Goal: Information Seeking & Learning: Check status

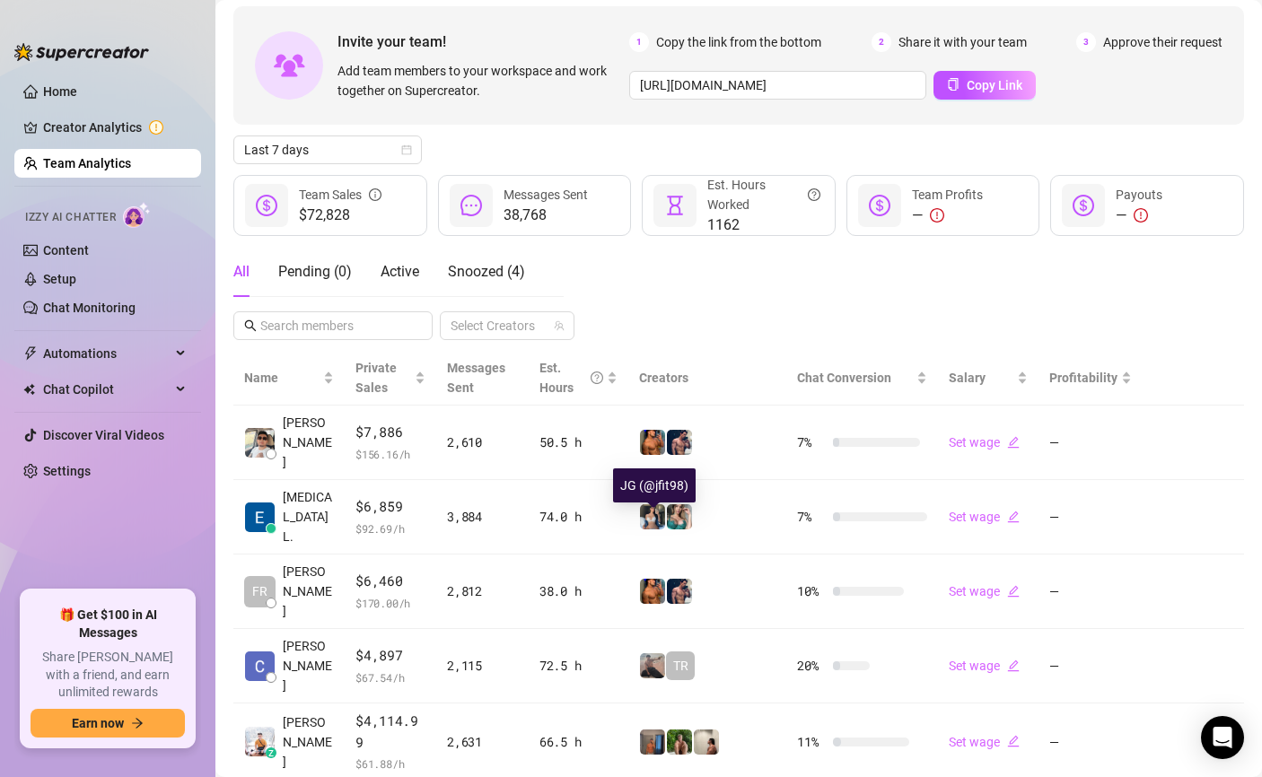
scroll to position [96, 0]
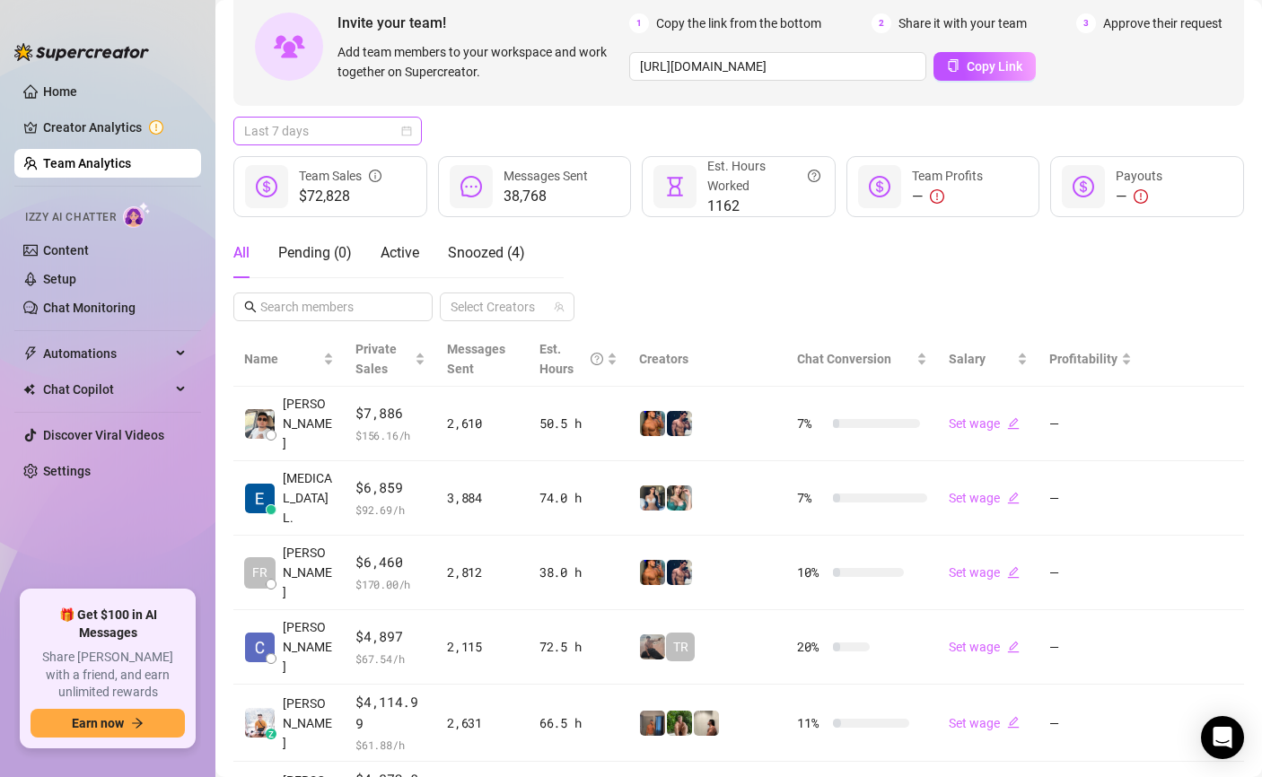
click at [274, 133] on span "Last 7 days" at bounding box center [327, 131] width 167 height 27
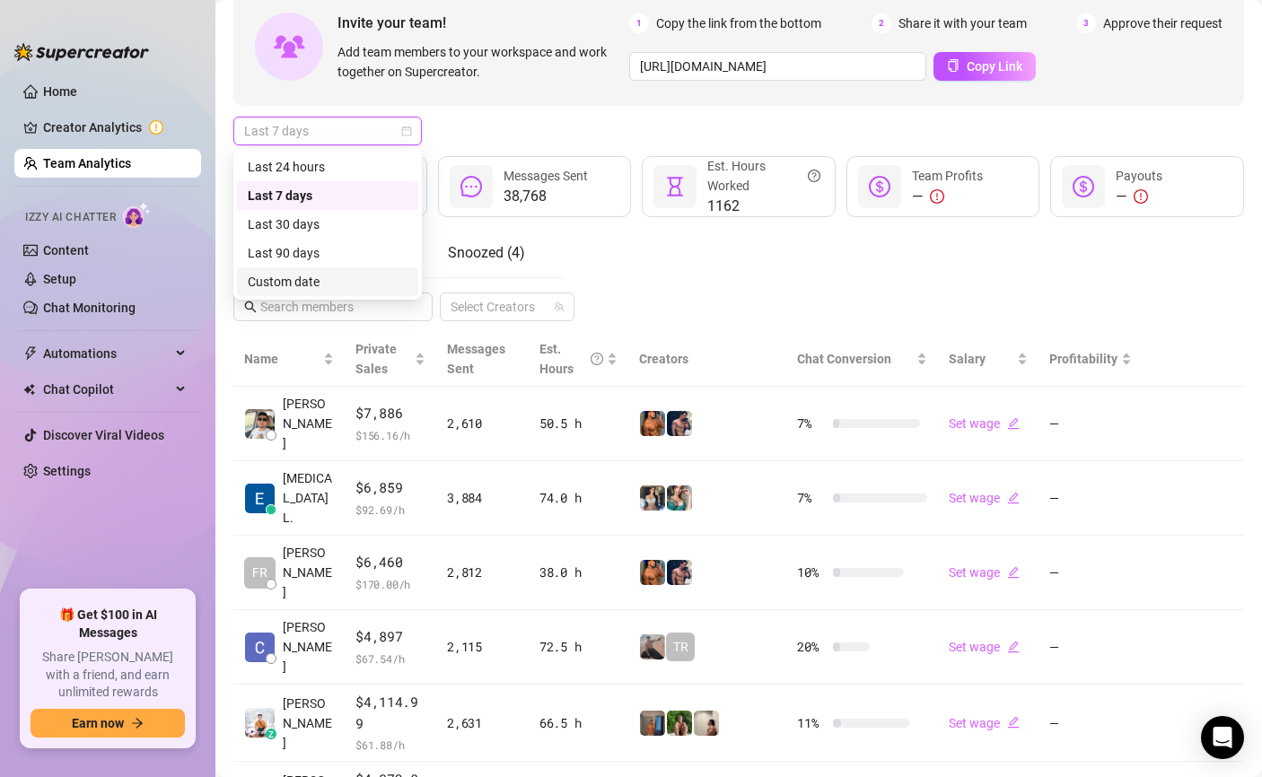
click at [311, 280] on div "Custom date" at bounding box center [328, 282] width 160 height 20
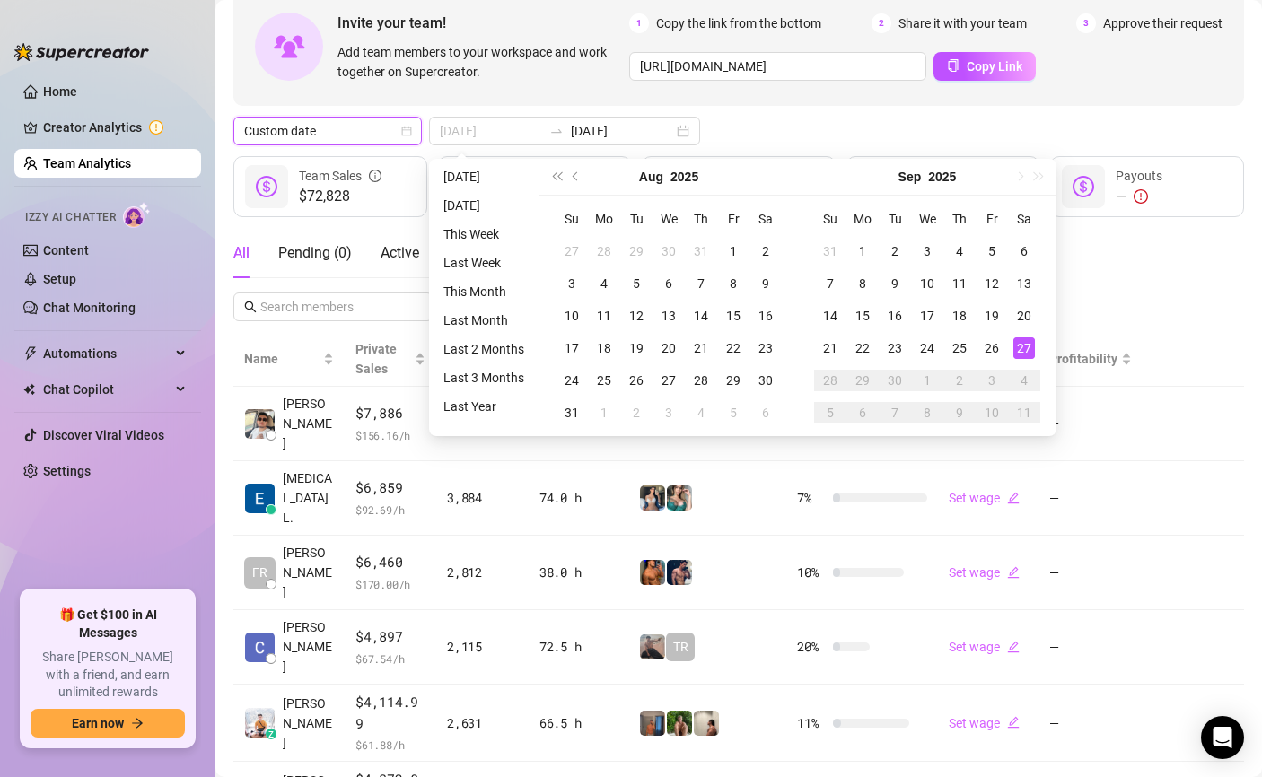
type input "[DATE]"
click at [1023, 346] on div "27" at bounding box center [1024, 348] width 22 height 22
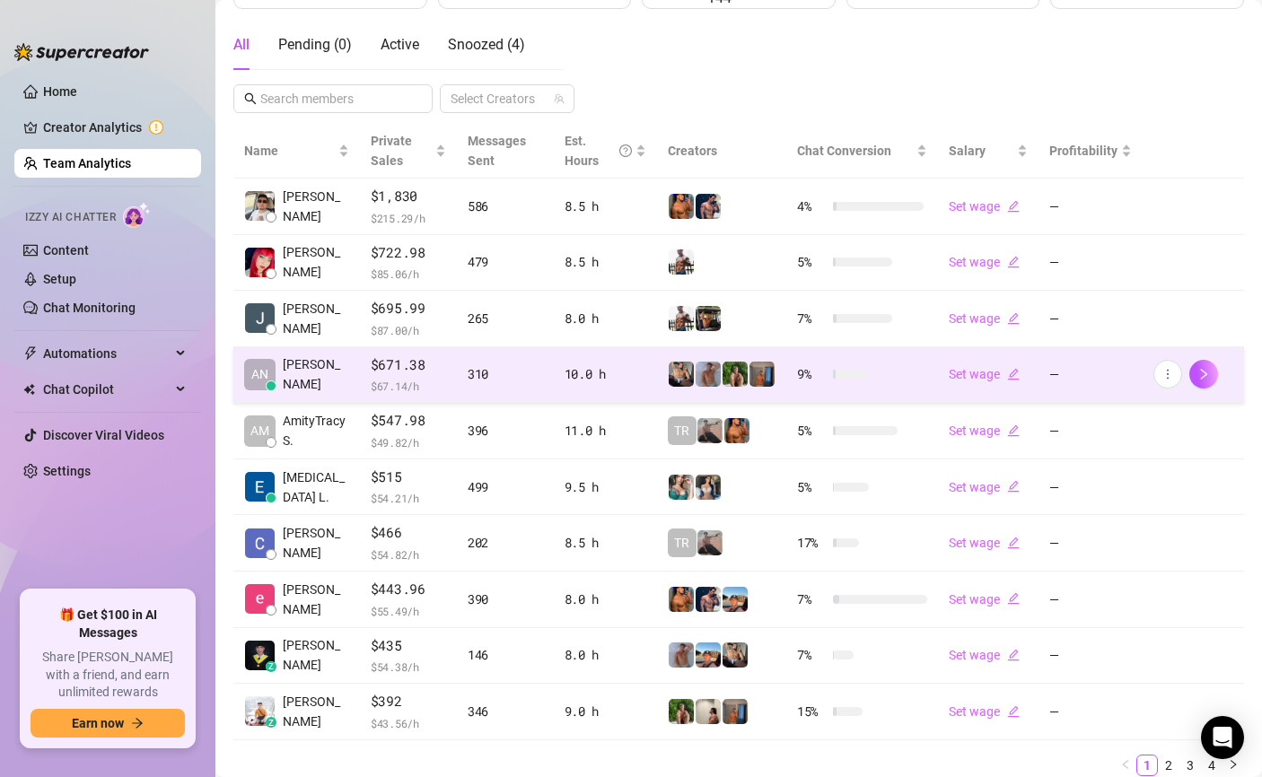
scroll to position [306, 0]
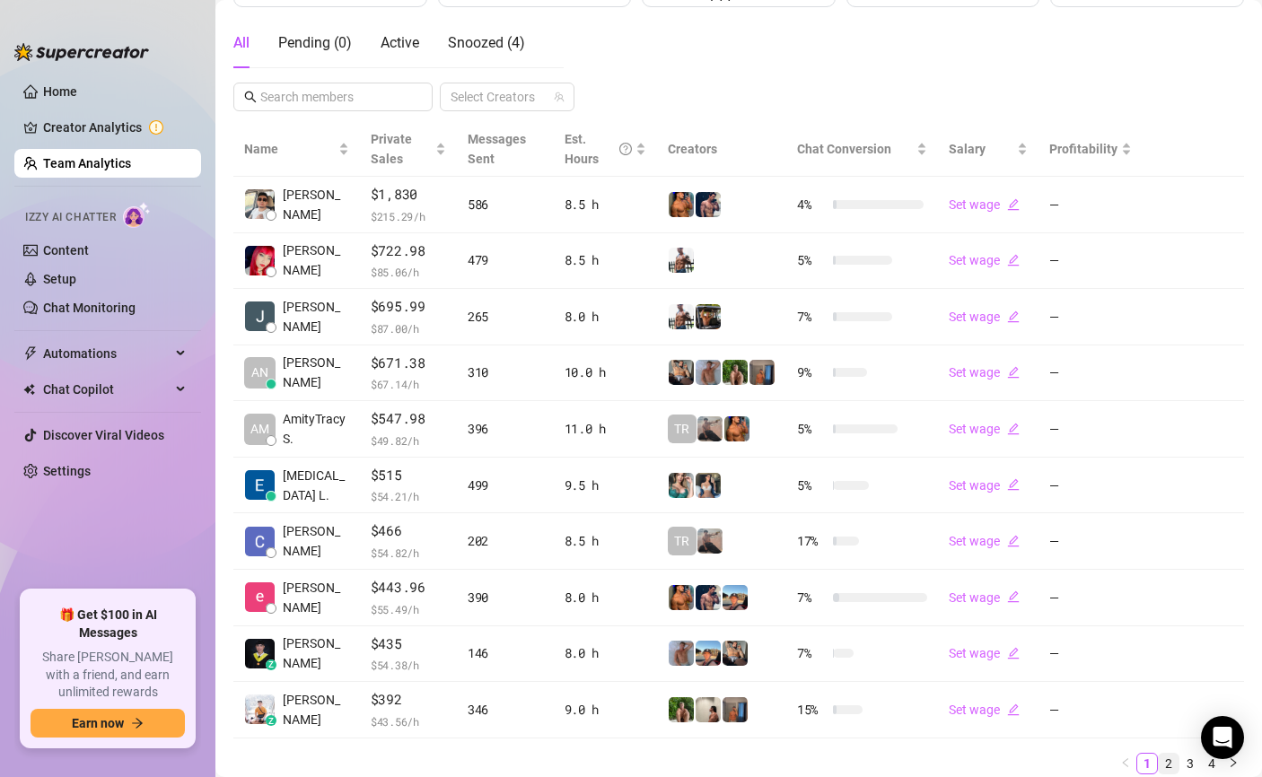
click at [1174, 762] on link "2" at bounding box center [1168, 764] width 20 height 20
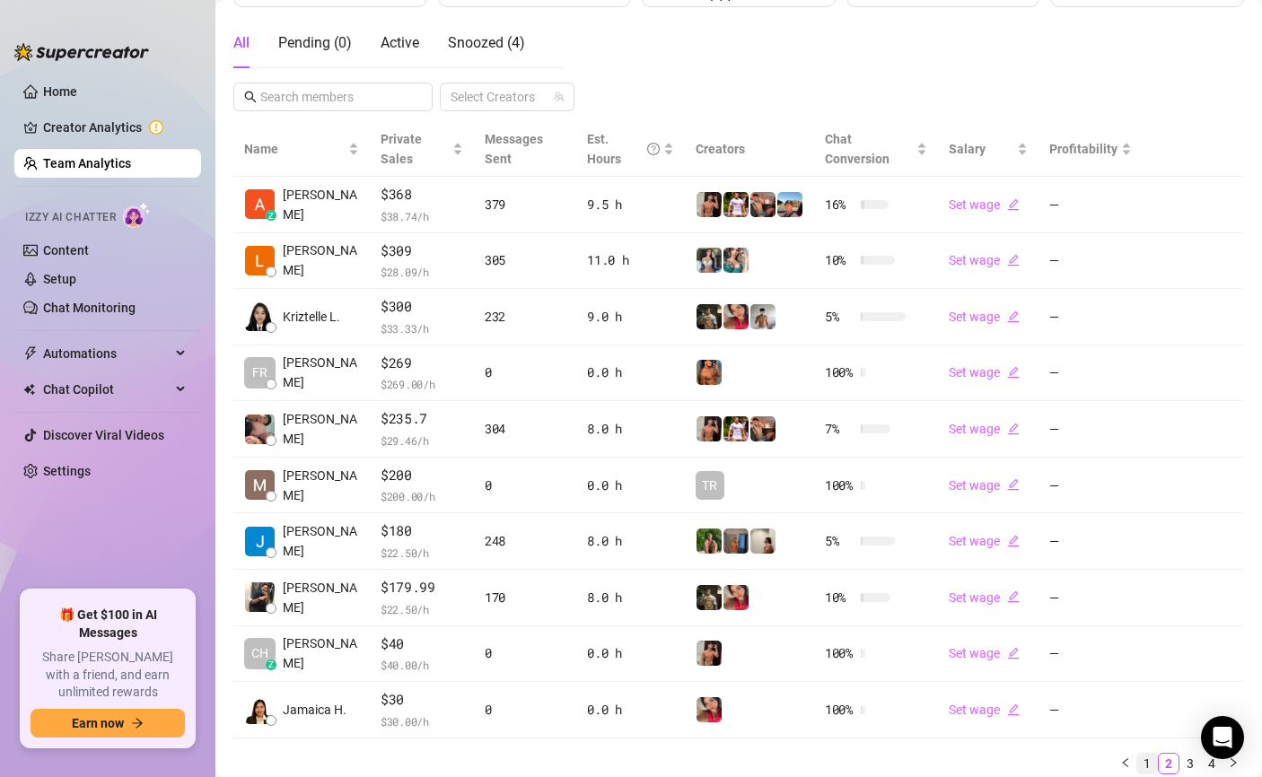
click at [1146, 758] on link "1" at bounding box center [1147, 764] width 20 height 20
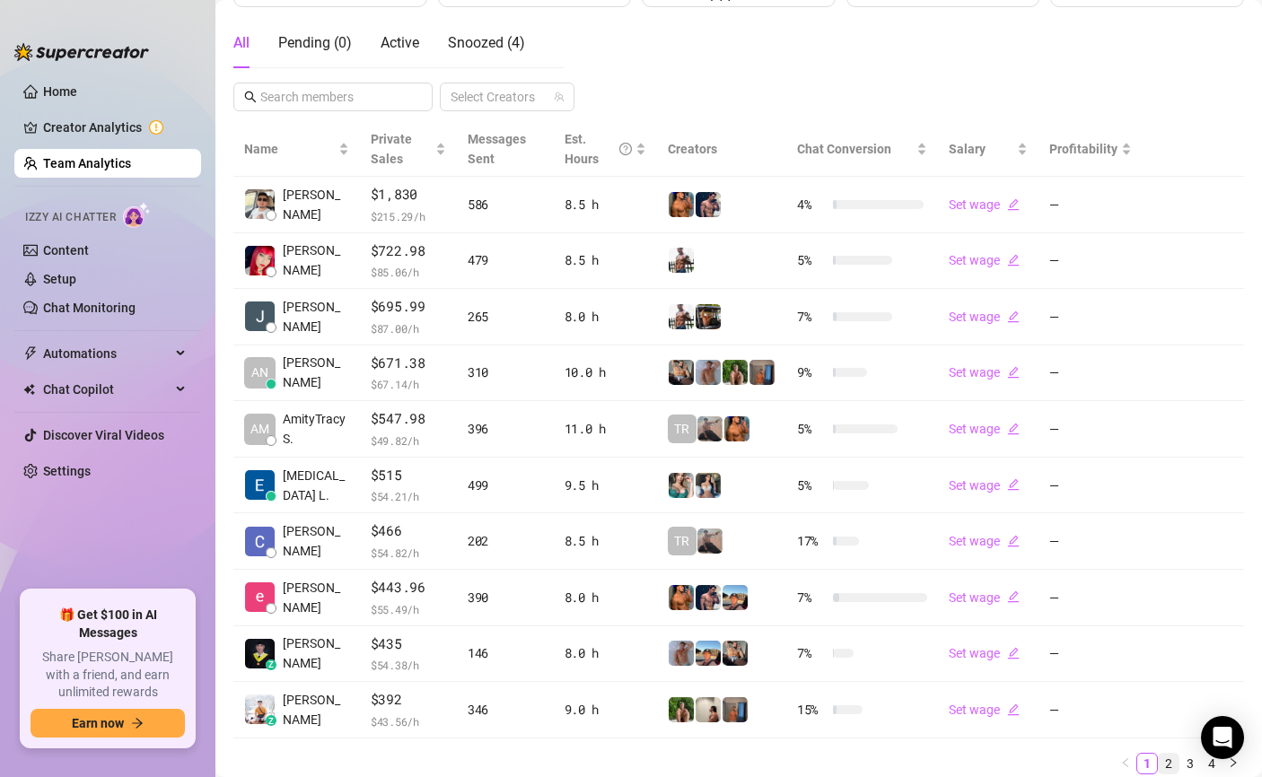
click at [1171, 758] on link "2" at bounding box center [1168, 764] width 20 height 20
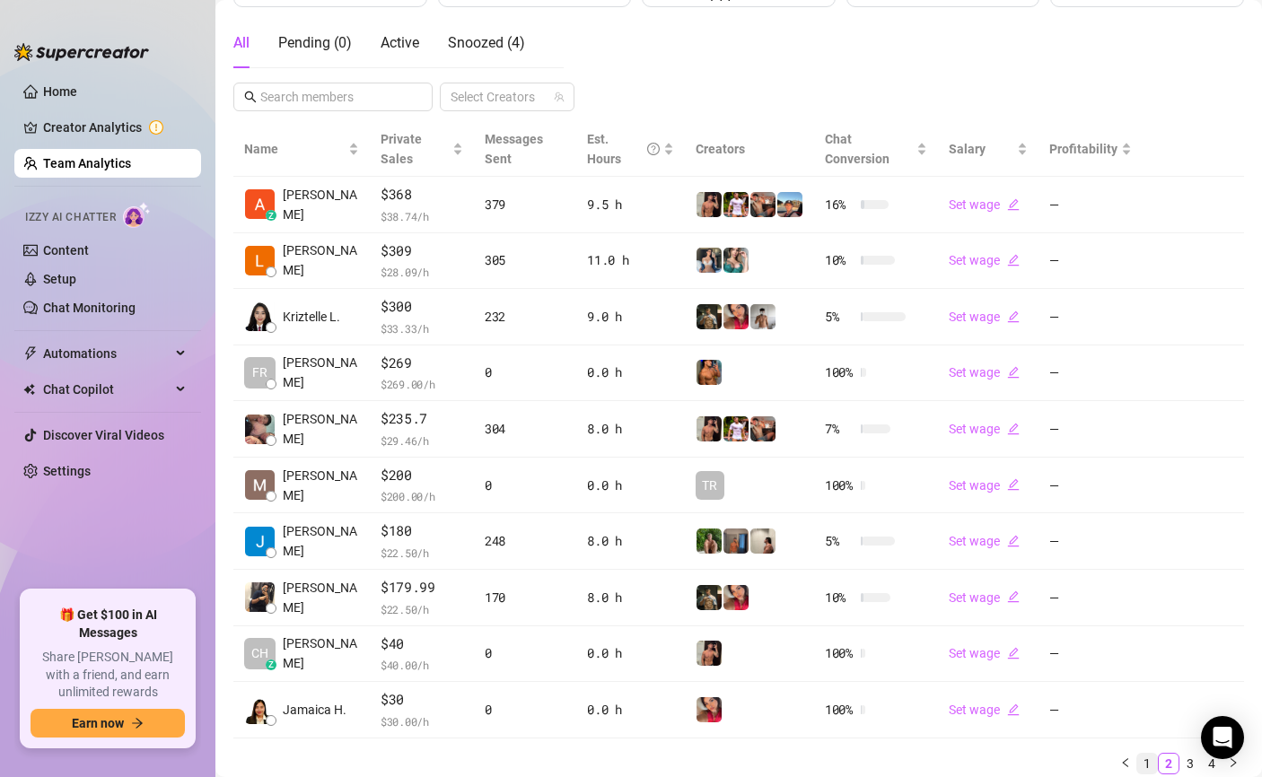
click at [1148, 759] on link "1" at bounding box center [1147, 764] width 20 height 20
